Goal: Task Accomplishment & Management: Use online tool/utility

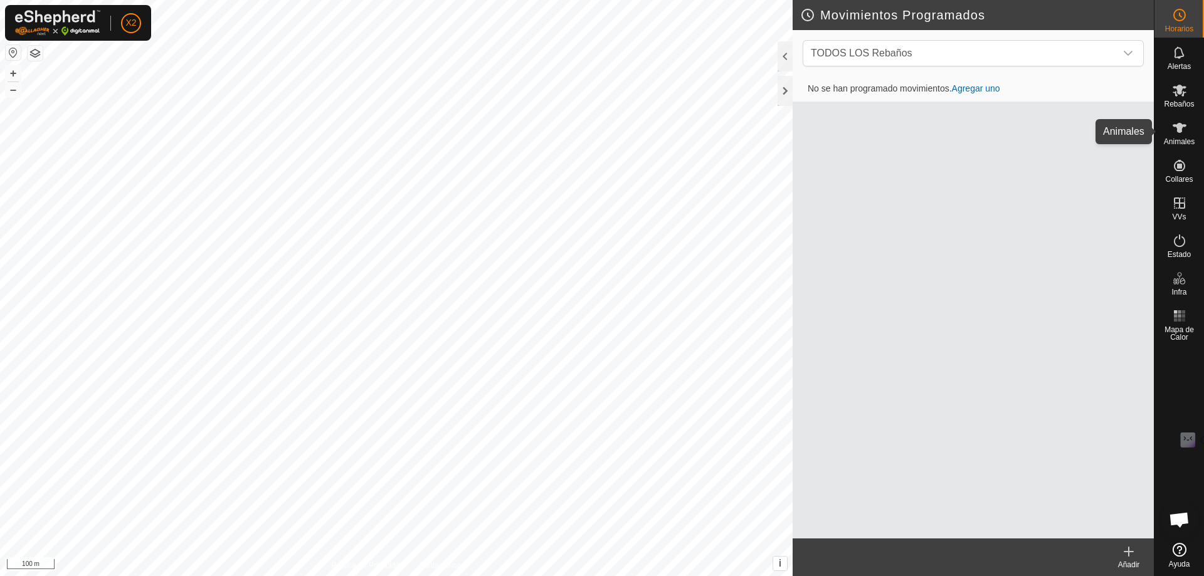
click at [1180, 132] on icon at bounding box center [1180, 128] width 14 height 10
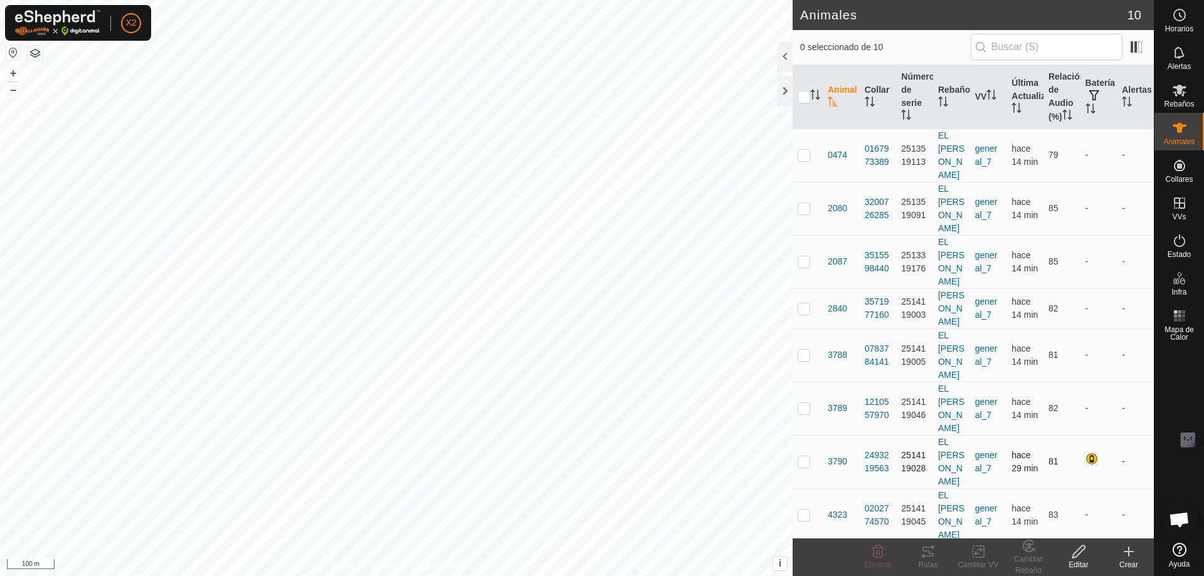
click at [801, 457] on p-checkbox at bounding box center [804, 462] width 13 height 10
checkbox input "true"
click at [930, 556] on icon at bounding box center [927, 552] width 11 height 10
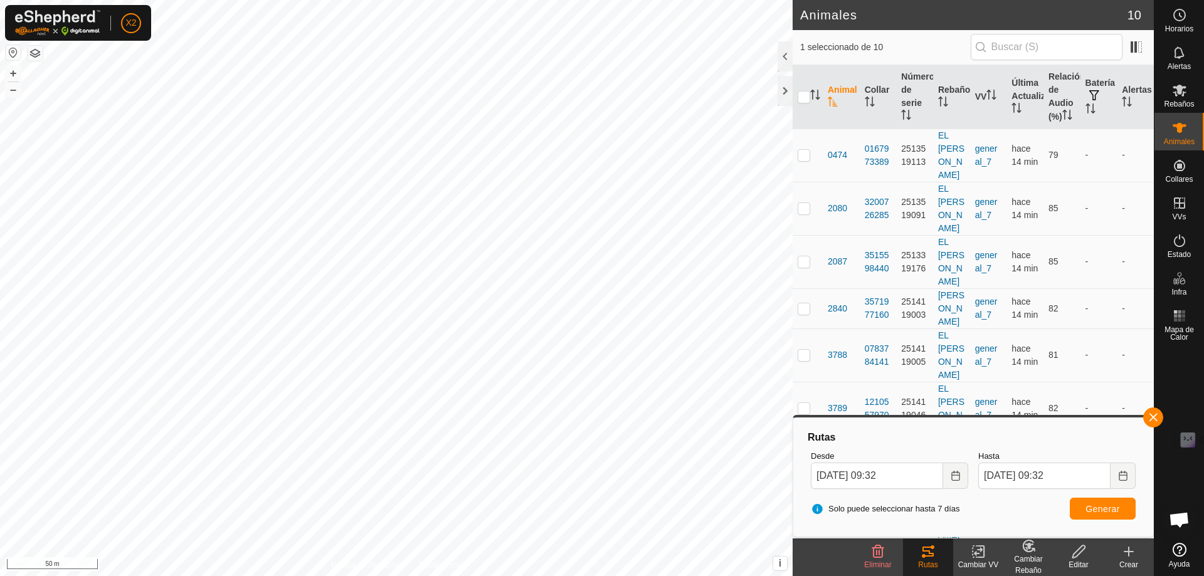
click at [798, 98] on div at bounding box center [804, 97] width 13 height 13
click at [806, 111] on th at bounding box center [808, 97] width 30 height 64
click at [805, 103] on input "checkbox" at bounding box center [804, 97] width 13 height 13
checkbox input "true"
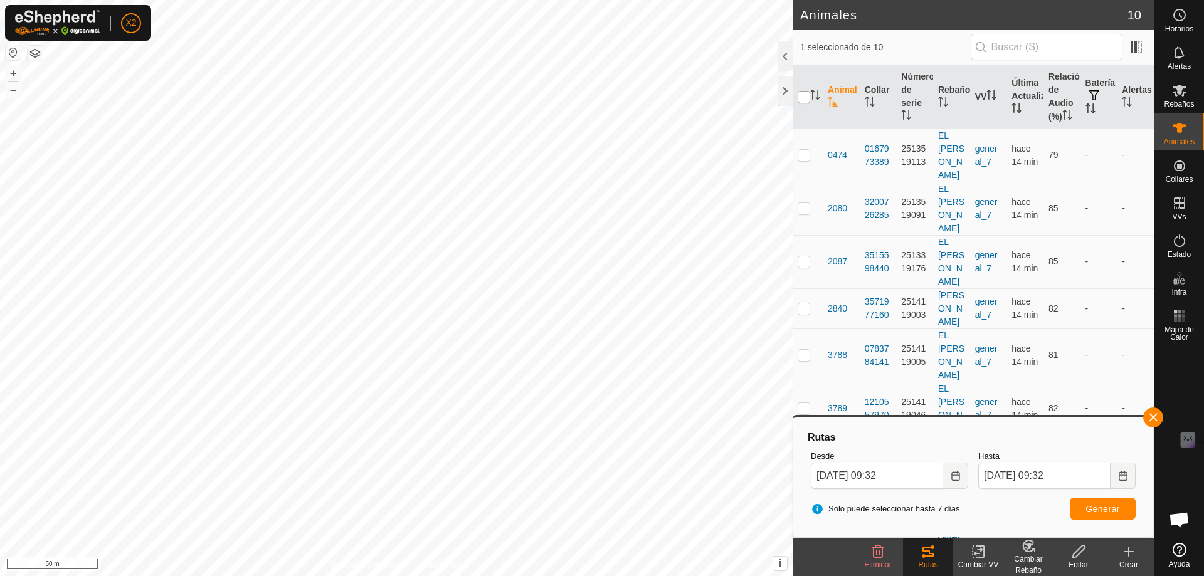
checkbox input "true"
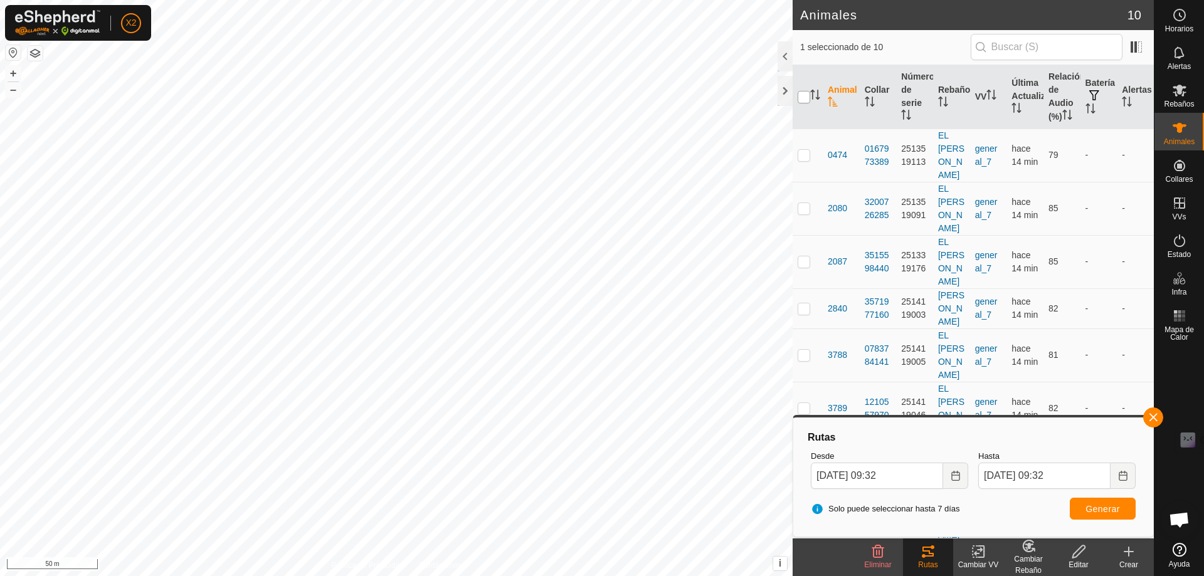
checkbox input "true"
click at [1116, 522] on div "Solo puede seleccionar hasta 7 [PERSON_NAME] Generar" at bounding box center [973, 509] width 335 height 30
click at [1113, 510] on span "Generar" at bounding box center [1103, 509] width 34 height 10
